Goal: Entertainment & Leisure: Consume media (video, audio)

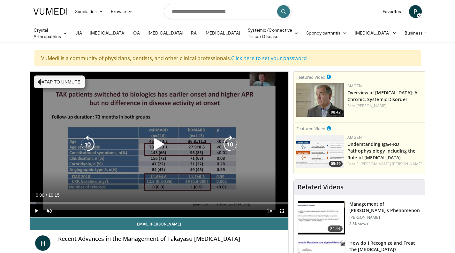
click at [159, 145] on icon "Video Player" at bounding box center [159, 144] width 18 height 18
click at [41, 80] on icon "Video Player" at bounding box center [41, 82] width 6 height 6
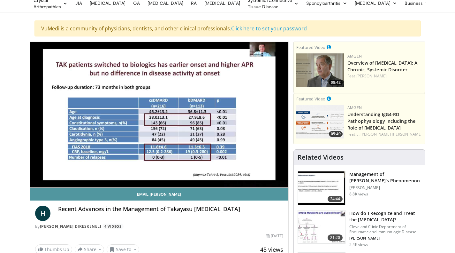
scroll to position [29, 0]
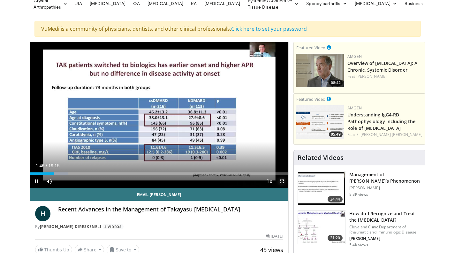
click at [283, 181] on span "Video Player" at bounding box center [282, 181] width 13 height 13
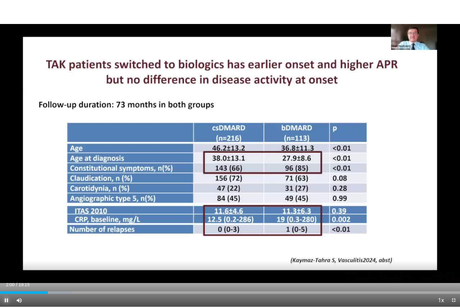
click at [8, 252] on span "Video Player" at bounding box center [6, 300] width 13 height 13
click at [455, 252] on span "Video Player" at bounding box center [453, 300] width 13 height 13
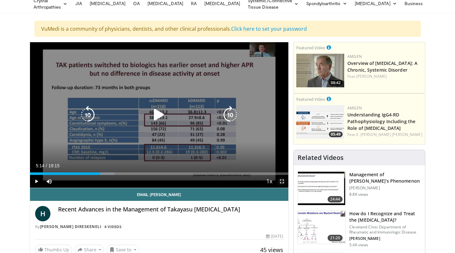
drag, startPoint x: 284, startPoint y: 179, endPoint x: 284, endPoint y: 218, distance: 38.7
click at [284, 179] on span "Video Player" at bounding box center [282, 181] width 13 height 13
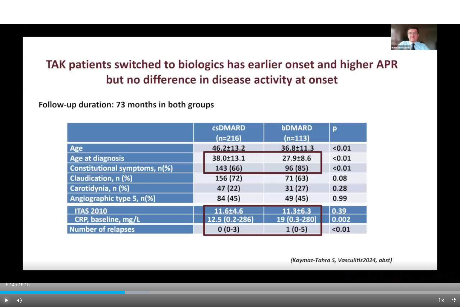
click at [5, 252] on span "Video Player" at bounding box center [6, 300] width 13 height 13
click at [453, 252] on span "Video Player" at bounding box center [453, 300] width 13 height 13
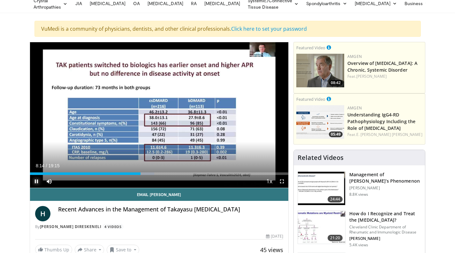
click at [36, 177] on span "Video Player" at bounding box center [36, 181] width 13 height 13
click at [129, 172] on div "Loaded : 48.08% 08:14 07:25" at bounding box center [159, 173] width 259 height 3
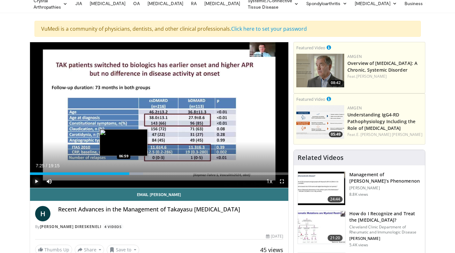
click at [124, 170] on div "Loaded : 43.79% 07:25 06:59" at bounding box center [159, 172] width 259 height 6
click at [117, 173] on div "06:59" at bounding box center [77, 173] width 94 height 3
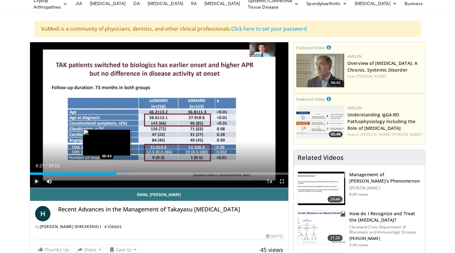
click at [107, 172] on div "06:27" at bounding box center [73, 173] width 87 height 3
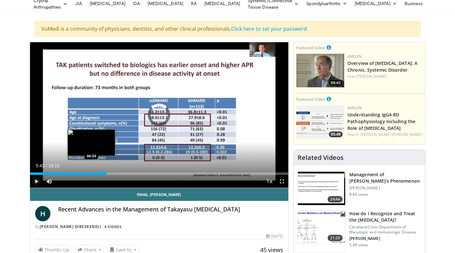
click at [91, 172] on div "05:43" at bounding box center [68, 173] width 77 height 3
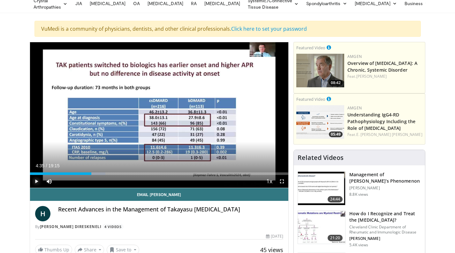
click at [35, 179] on span "Video Player" at bounding box center [36, 181] width 13 height 13
click at [35, 180] on span "Video Player" at bounding box center [36, 181] width 13 height 13
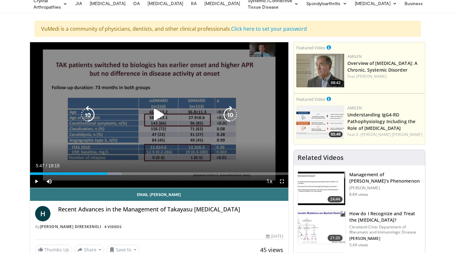
click at [125, 112] on div "Video Player" at bounding box center [158, 114] width 155 height 13
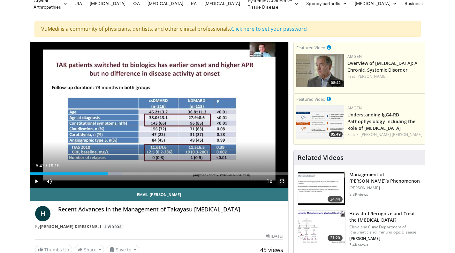
click at [280, 180] on span "Video Player" at bounding box center [282, 181] width 13 height 13
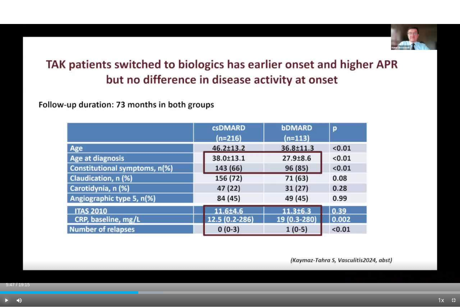
click at [6, 252] on span "Video Player" at bounding box center [6, 300] width 13 height 13
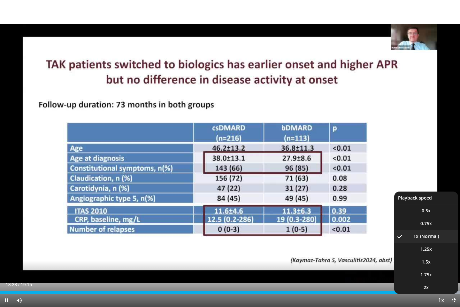
click at [436, 252] on button "Playback Rate" at bounding box center [440, 300] width 13 height 13
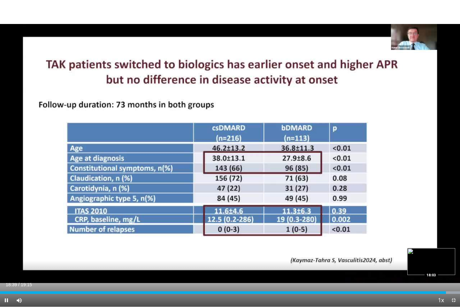
click at [431, 252] on div "18:40" at bounding box center [223, 292] width 446 height 3
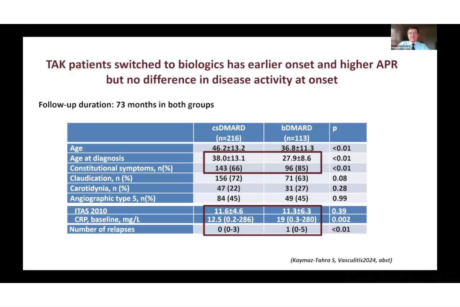
click at [4, 252] on video-js "**********" at bounding box center [230, 153] width 460 height 307
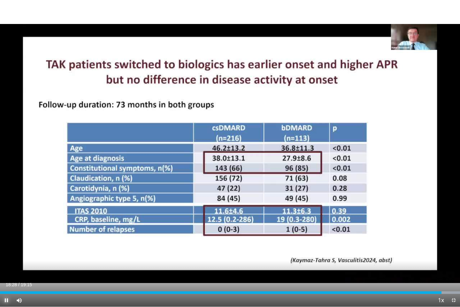
click at [7, 252] on video-js "**********" at bounding box center [230, 153] width 460 height 307
click at [7, 252] on span "Video Player" at bounding box center [6, 300] width 13 height 13
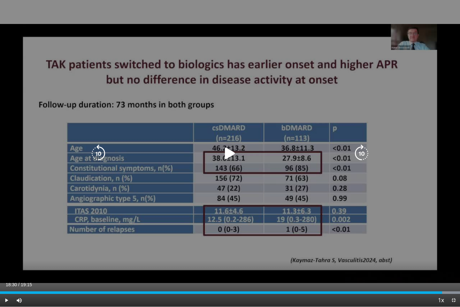
click at [417, 252] on div "10 seconds Tap to unmute" at bounding box center [230, 153] width 460 height 306
drag, startPoint x: 417, startPoint y: 245, endPoint x: 413, endPoint y: 249, distance: 5.7
click at [413, 249] on div "10 seconds Tap to unmute" at bounding box center [230, 153] width 460 height 306
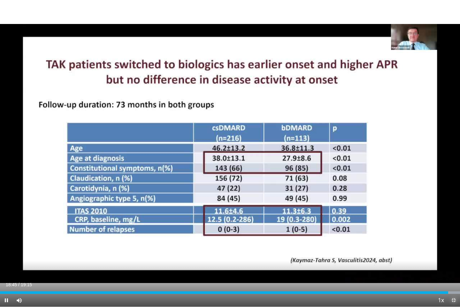
click at [453, 252] on span "Video Player" at bounding box center [453, 300] width 13 height 13
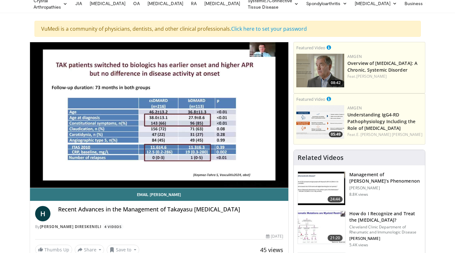
click at [35, 179] on video-js "**********" at bounding box center [159, 115] width 259 height 146
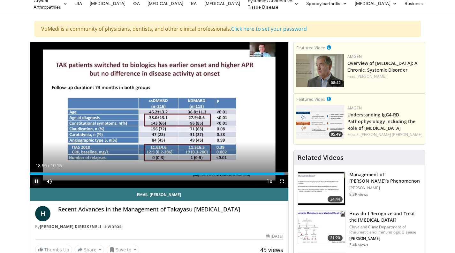
click at [37, 178] on span "Video Player" at bounding box center [36, 181] width 13 height 13
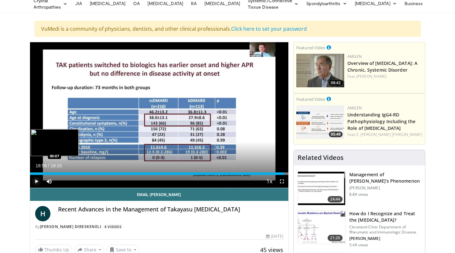
click at [31, 173] on div "18:56" at bounding box center [157, 173] width 255 height 3
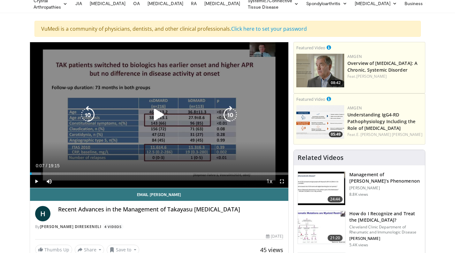
drag, startPoint x: 108, startPoint y: 132, endPoint x: 183, endPoint y: 140, distance: 75.5
click at [183, 140] on div "10 seconds Tap to unmute" at bounding box center [159, 114] width 259 height 145
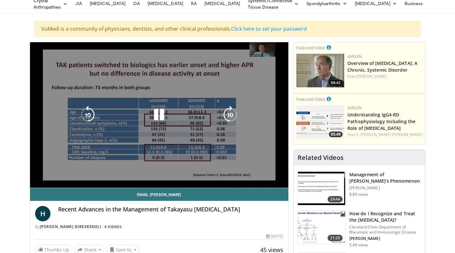
click at [205, 163] on video-js "**********" at bounding box center [159, 115] width 259 height 146
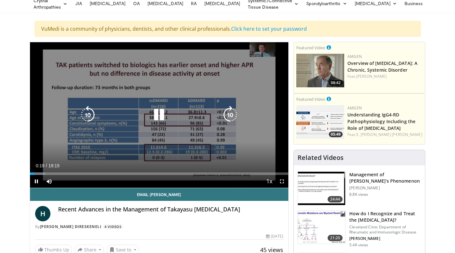
click at [153, 113] on icon "Video Player" at bounding box center [159, 115] width 18 height 18
